Goal: Task Accomplishment & Management: Manage account settings

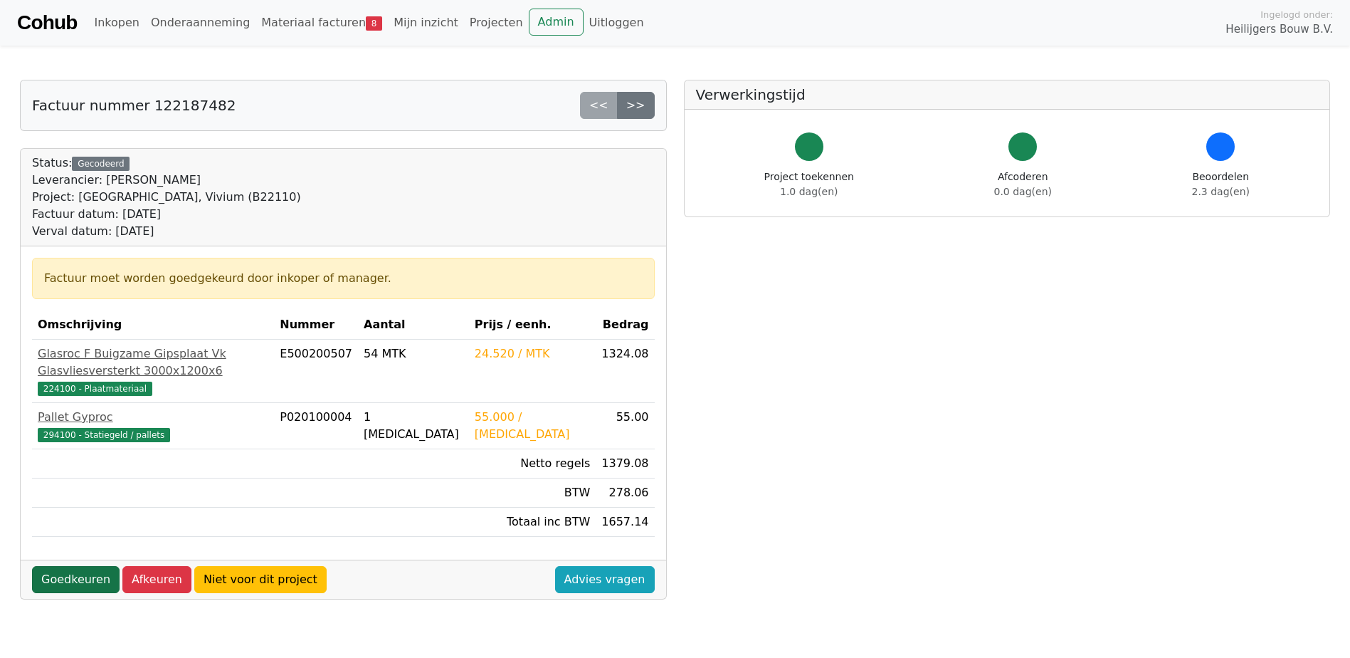
click at [67, 566] on link "Goedkeuren" at bounding box center [76, 579] width 88 height 27
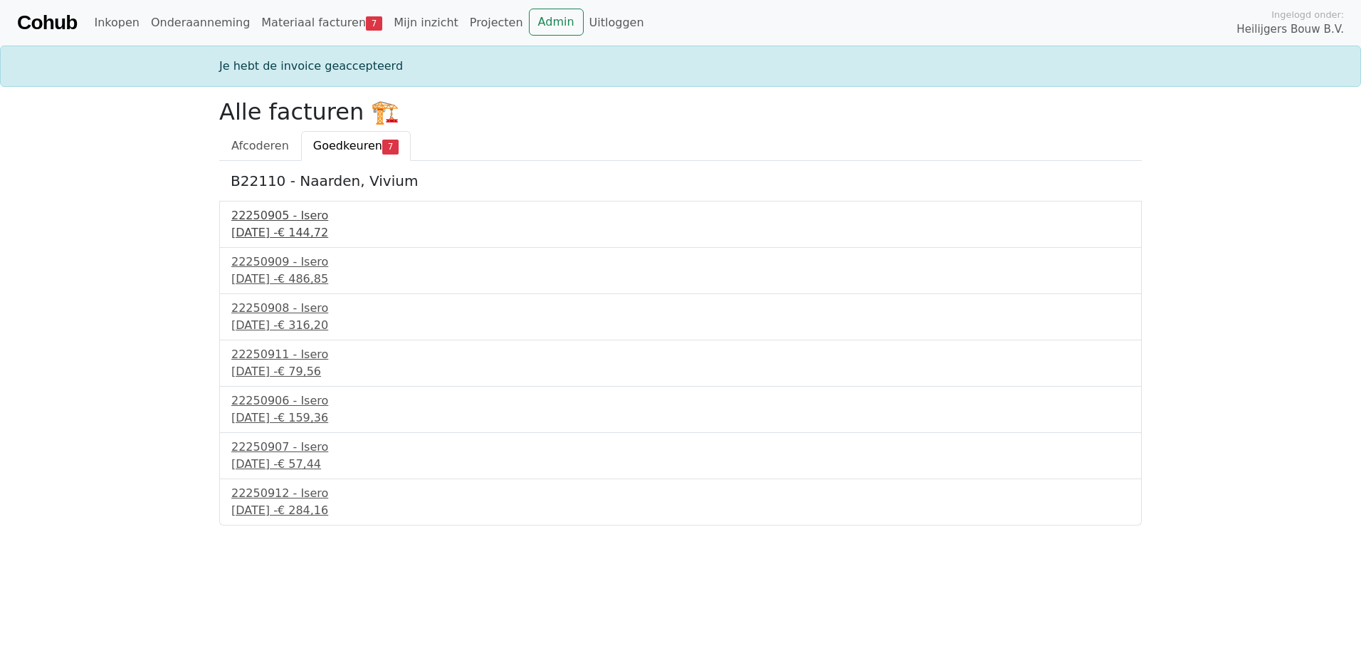
click at [270, 220] on div "22250905 - Isero" at bounding box center [680, 215] width 898 height 17
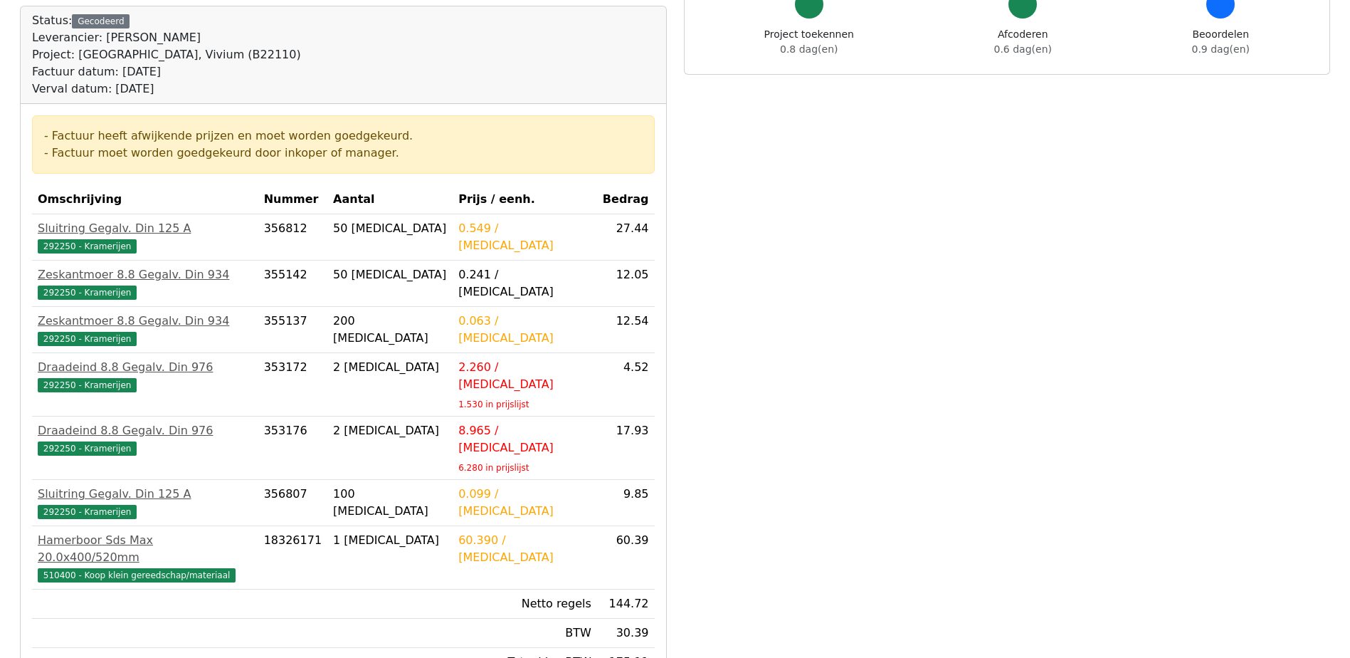
scroll to position [213, 0]
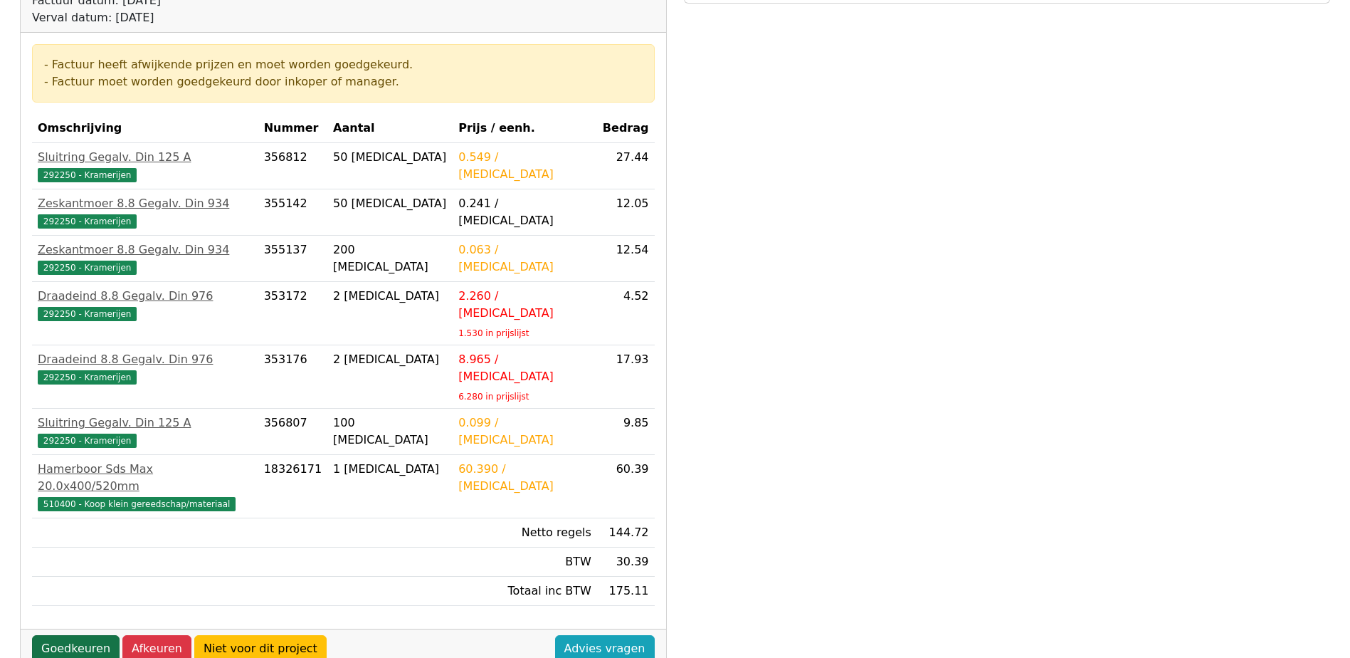
click at [79, 635] on link "Goedkeuren" at bounding box center [76, 648] width 88 height 27
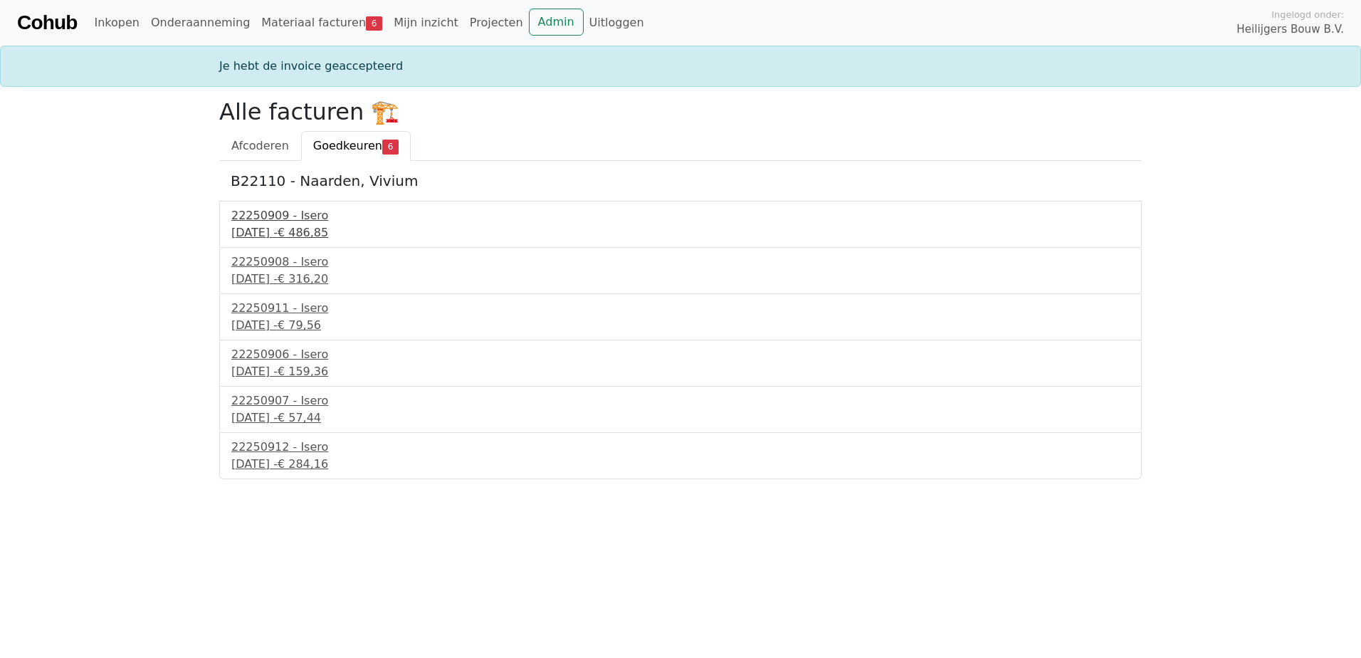
click at [245, 221] on div "22250909 - Isero" at bounding box center [680, 215] width 898 height 17
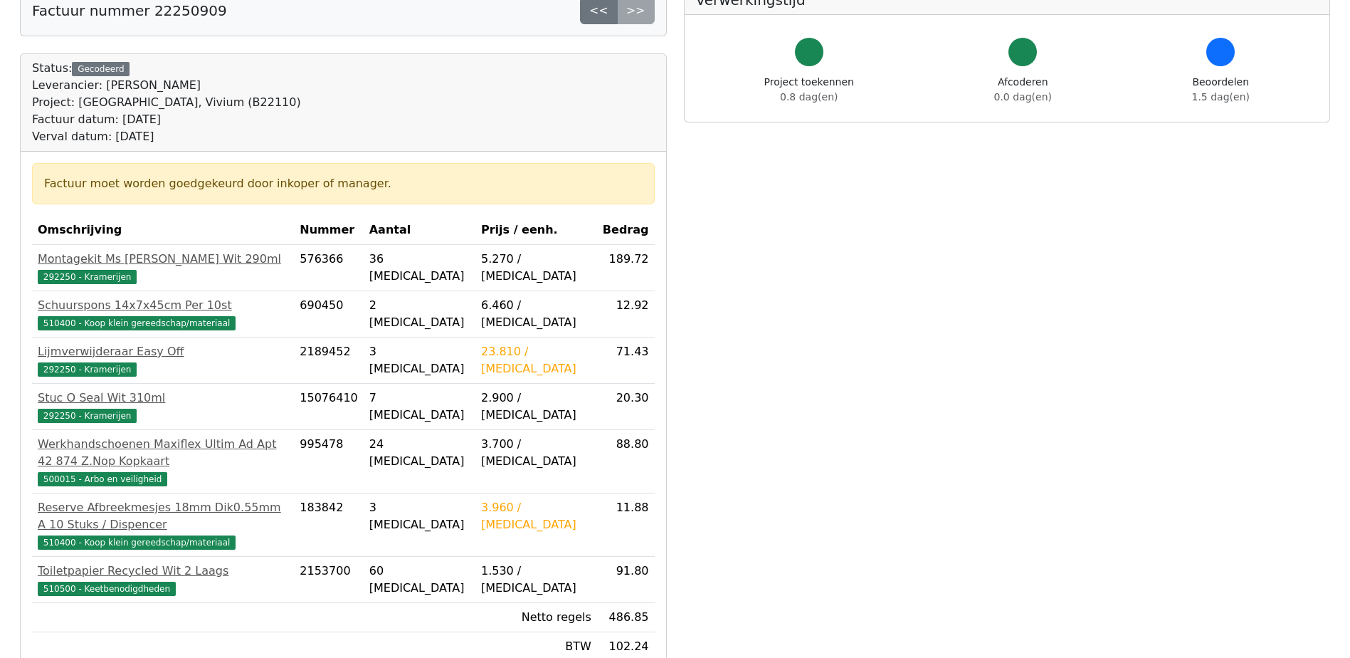
scroll to position [142, 0]
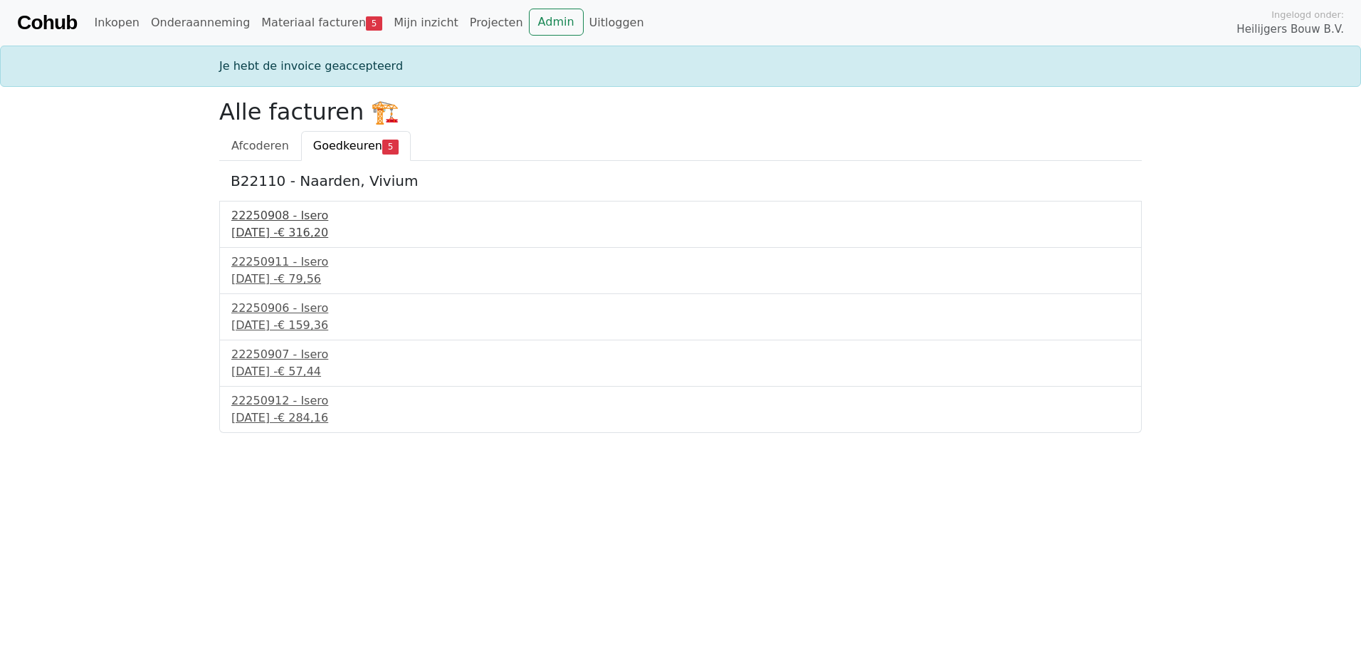
click at [300, 218] on div "22250908 - Isero" at bounding box center [680, 215] width 898 height 17
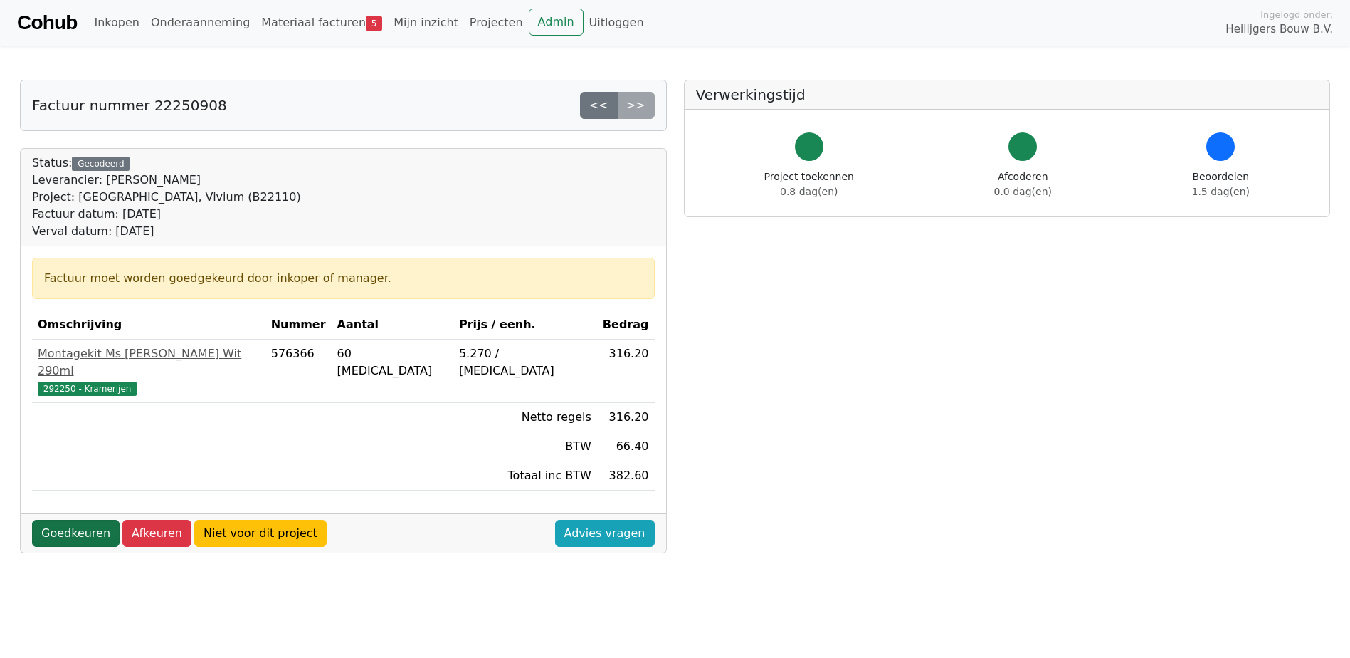
click at [64, 519] on link "Goedkeuren" at bounding box center [76, 532] width 88 height 27
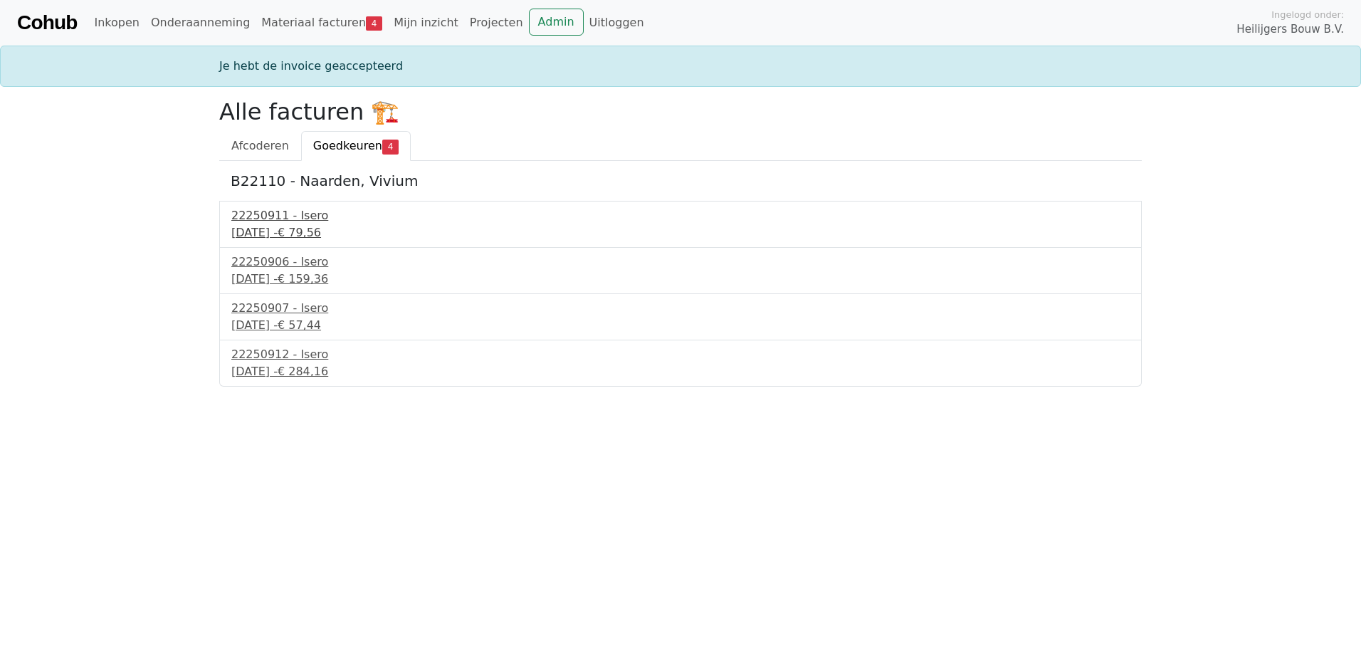
click at [259, 226] on div "23 september 2025 - € 79,56" at bounding box center [680, 232] width 898 height 17
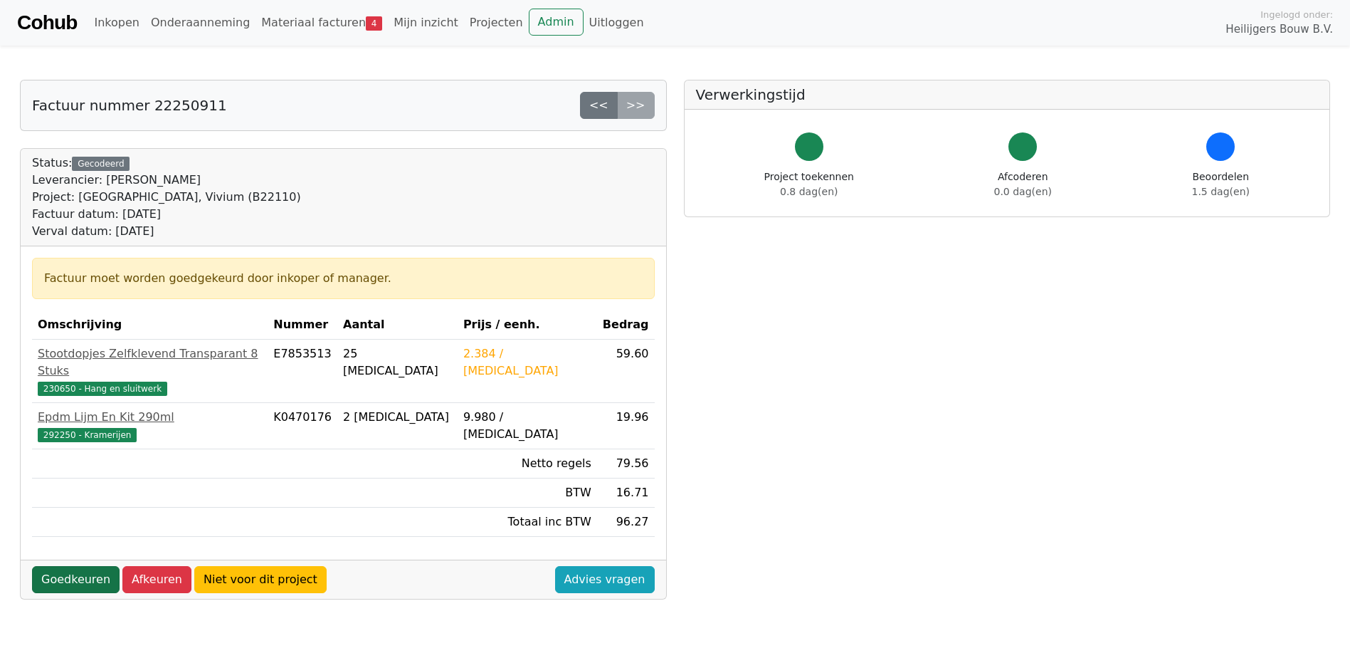
click at [74, 566] on link "Goedkeuren" at bounding box center [76, 579] width 88 height 27
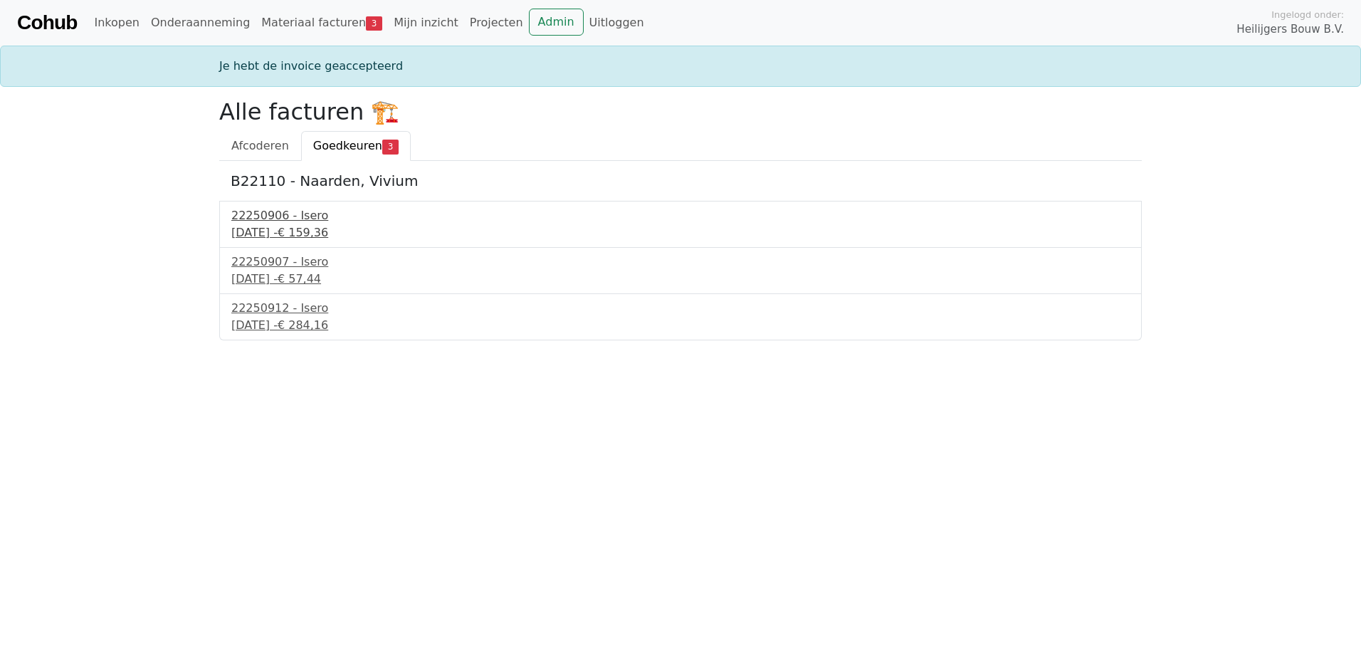
click at [258, 226] on div "[DATE] - € 159,36" at bounding box center [680, 232] width 898 height 17
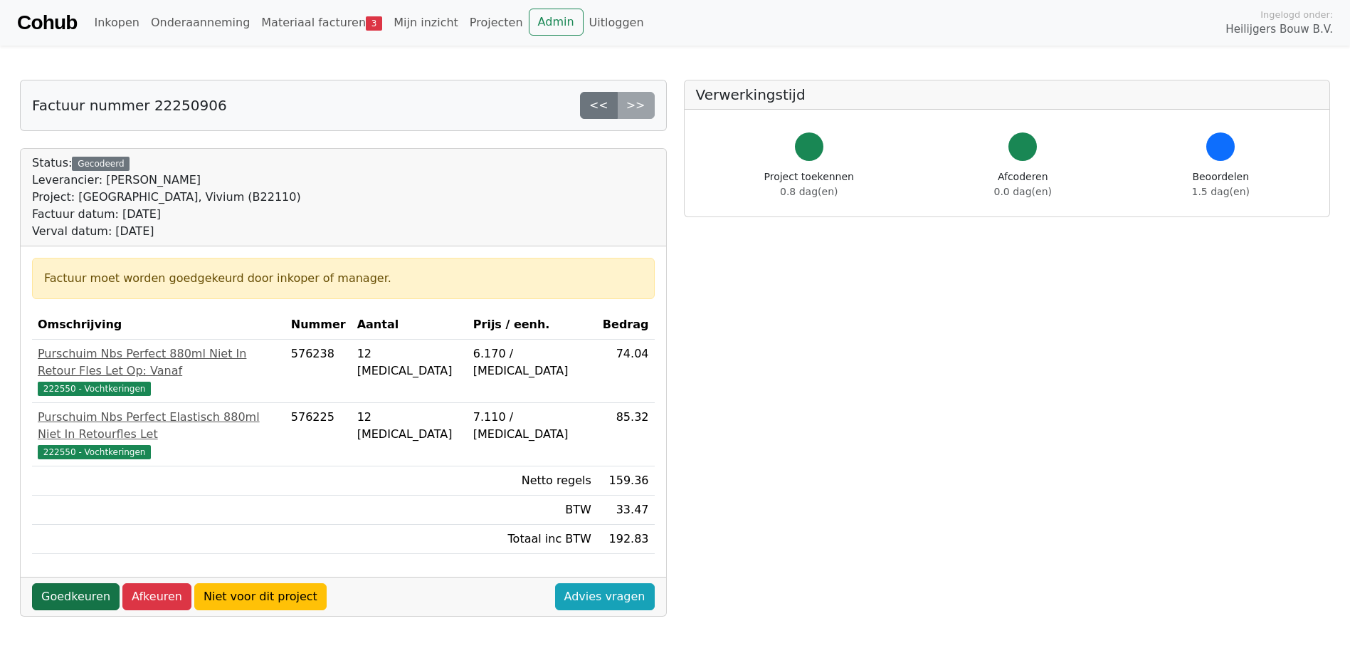
drag, startPoint x: 60, startPoint y: 557, endPoint x: 68, endPoint y: 546, distance: 13.8
click at [60, 583] on link "Goedkeuren" at bounding box center [76, 596] width 88 height 27
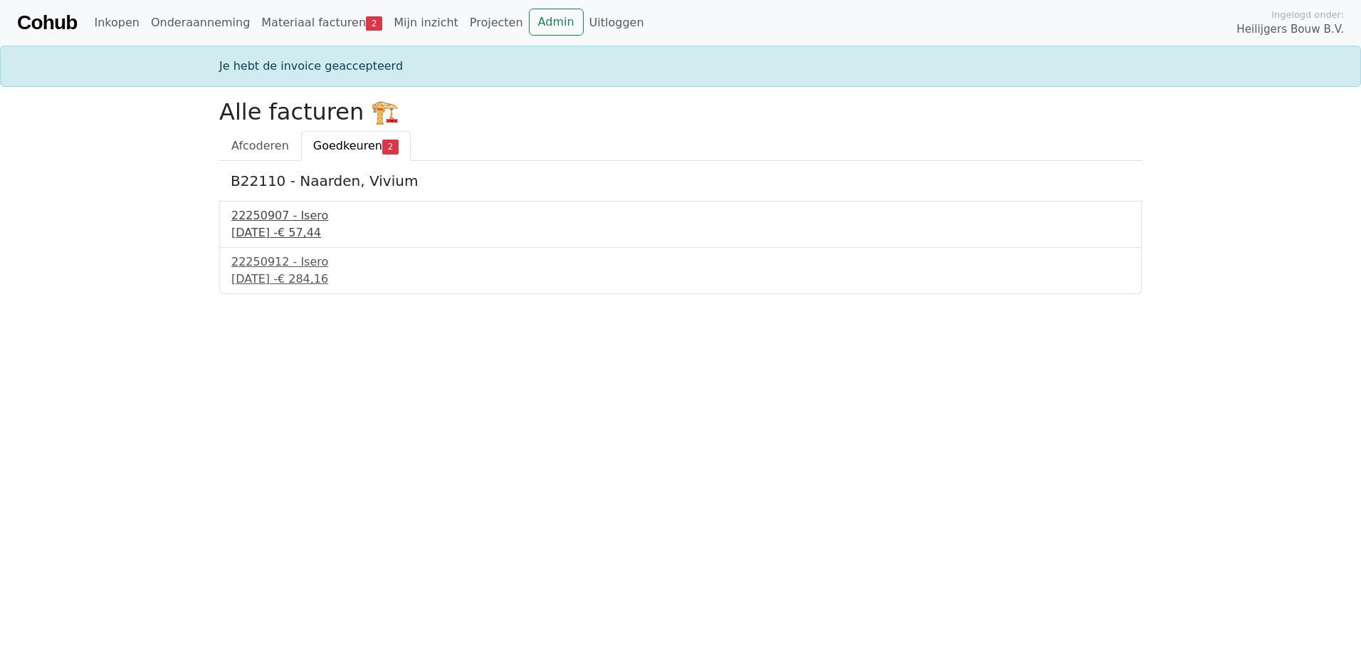
click at [300, 226] on div "[DATE] - € 57,44" at bounding box center [680, 232] width 898 height 17
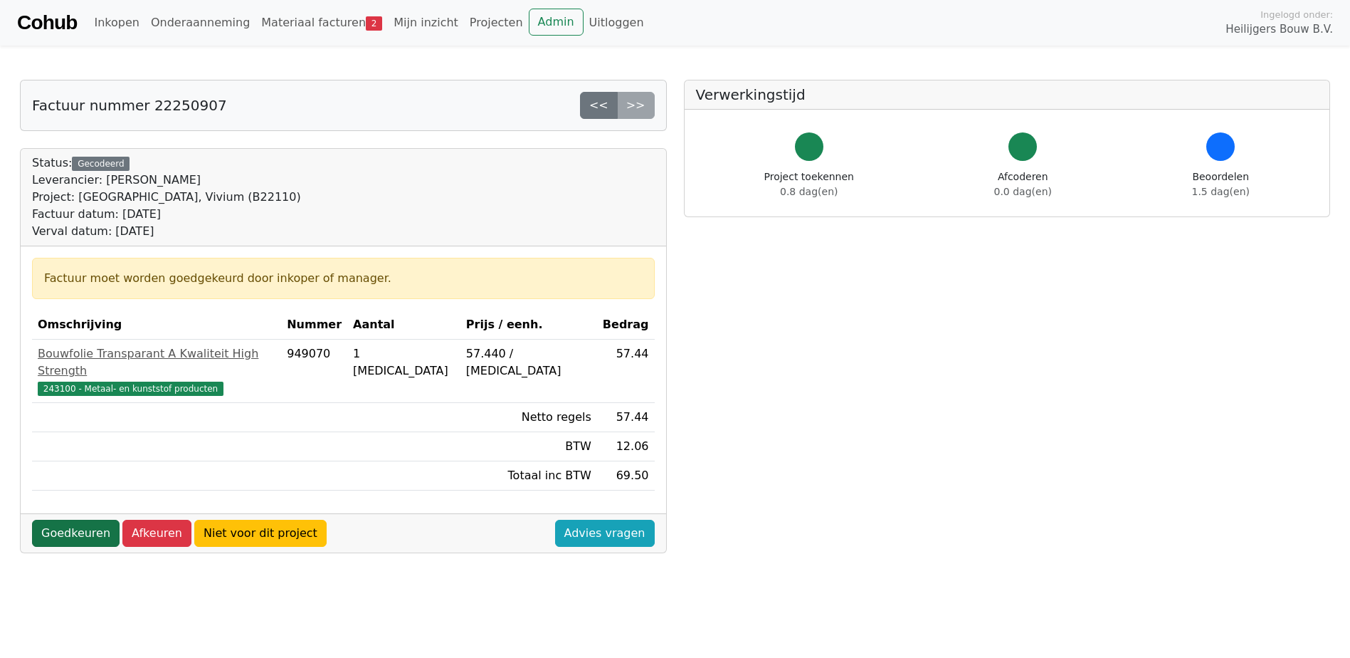
click at [80, 519] on link "Goedkeuren" at bounding box center [76, 532] width 88 height 27
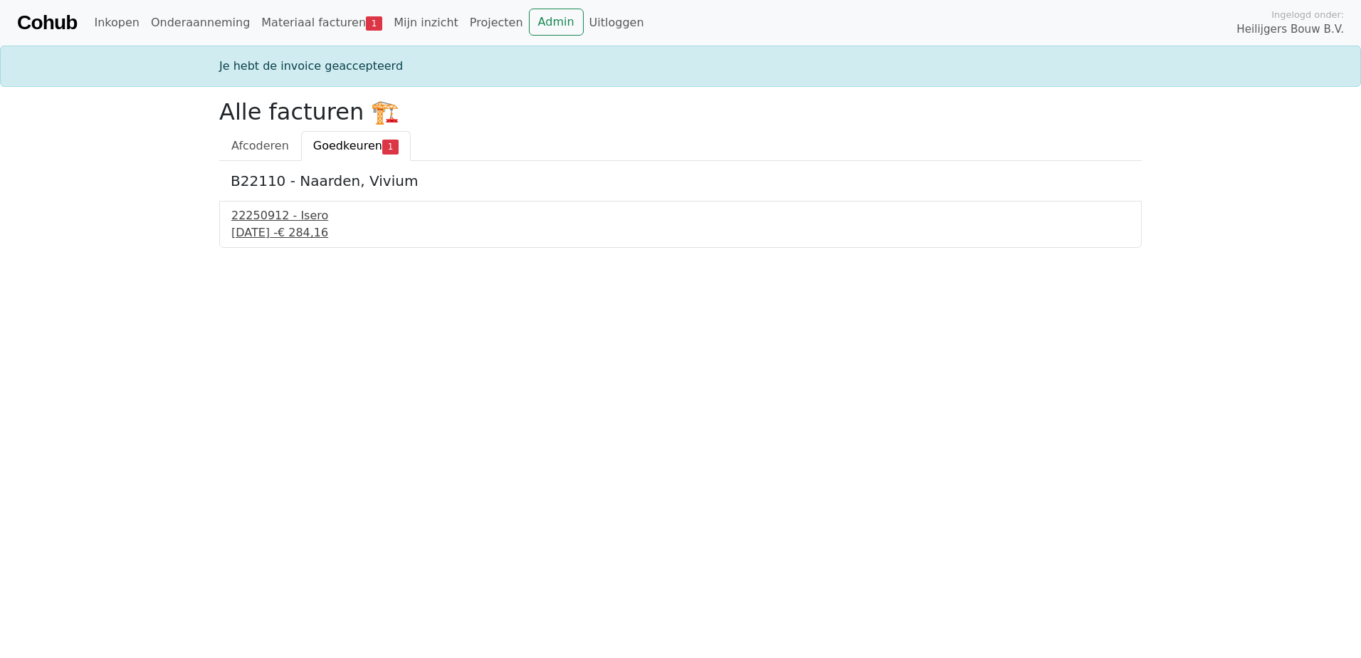
click at [295, 233] on div "[DATE] - € 284,16" at bounding box center [680, 232] width 898 height 17
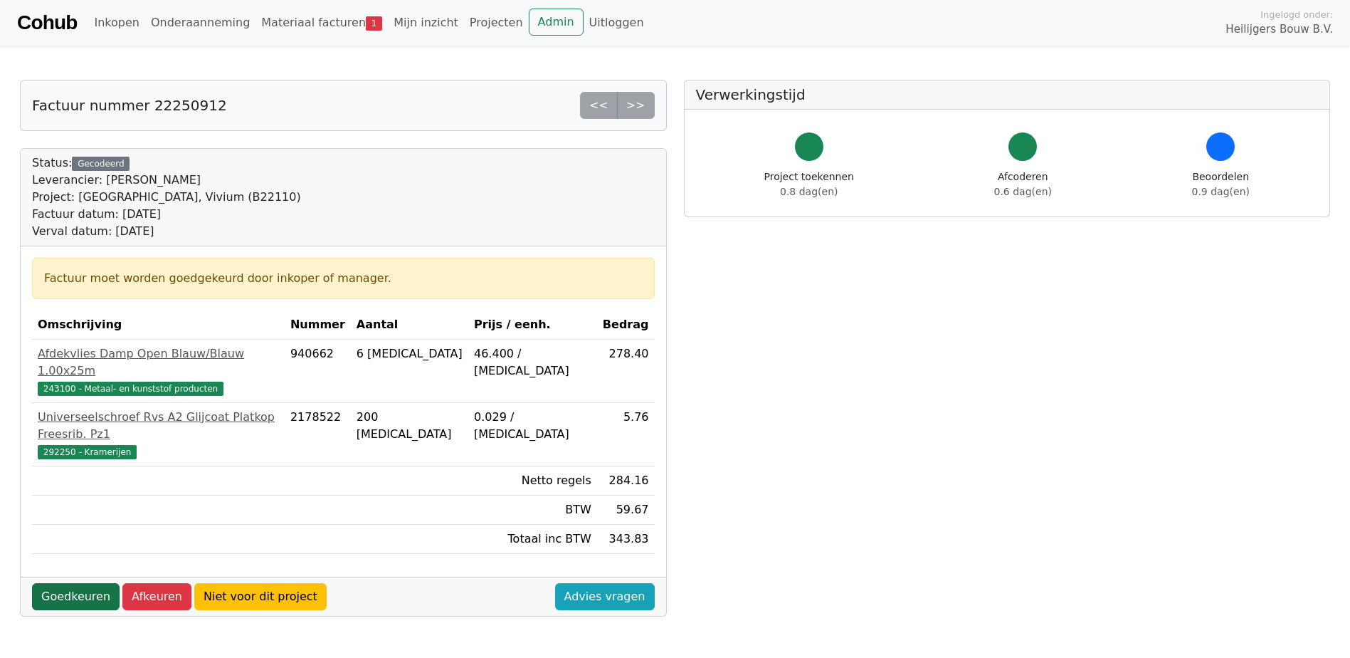
click at [64, 583] on link "Goedkeuren" at bounding box center [76, 596] width 88 height 27
